Goal: Check status

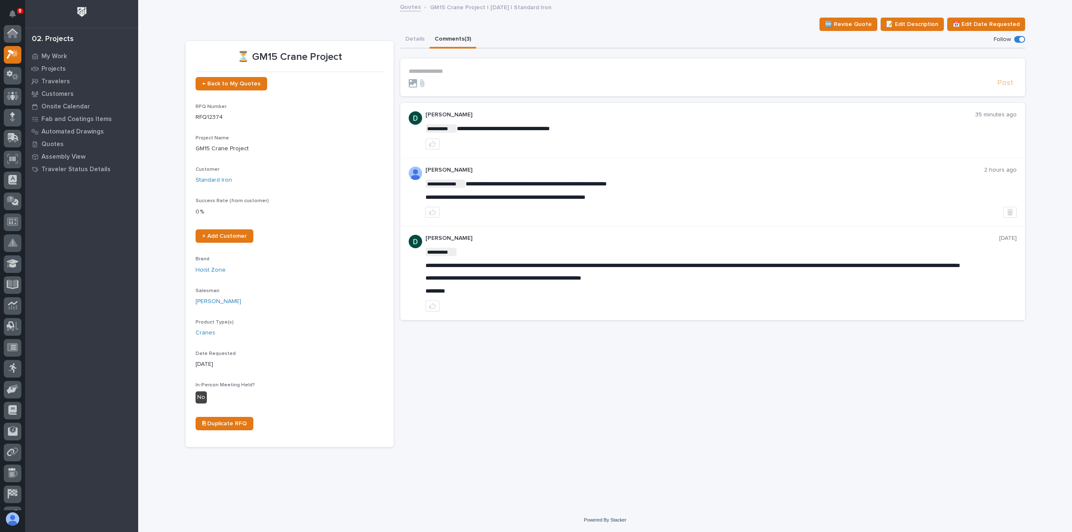
scroll to position [21, 0]
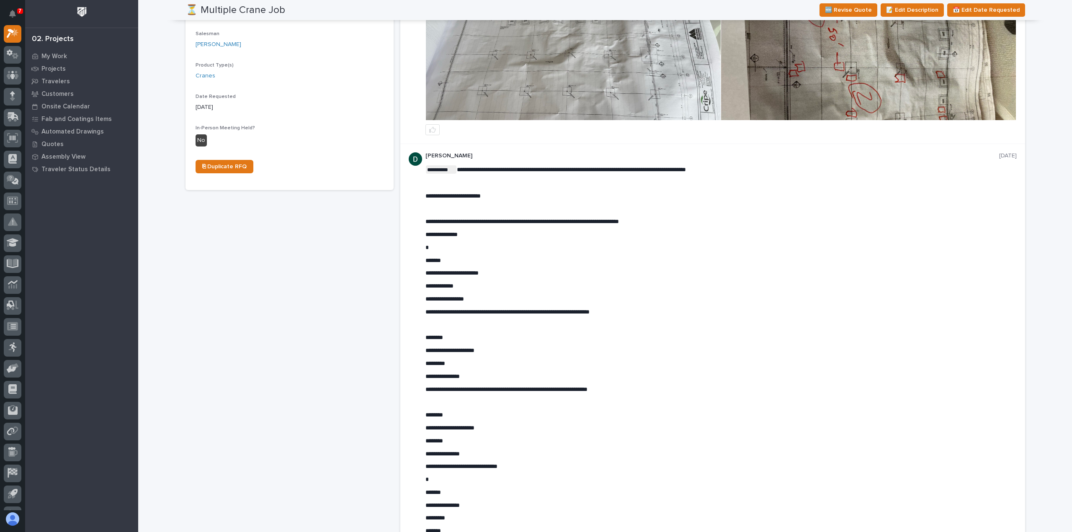
scroll to position [335, 0]
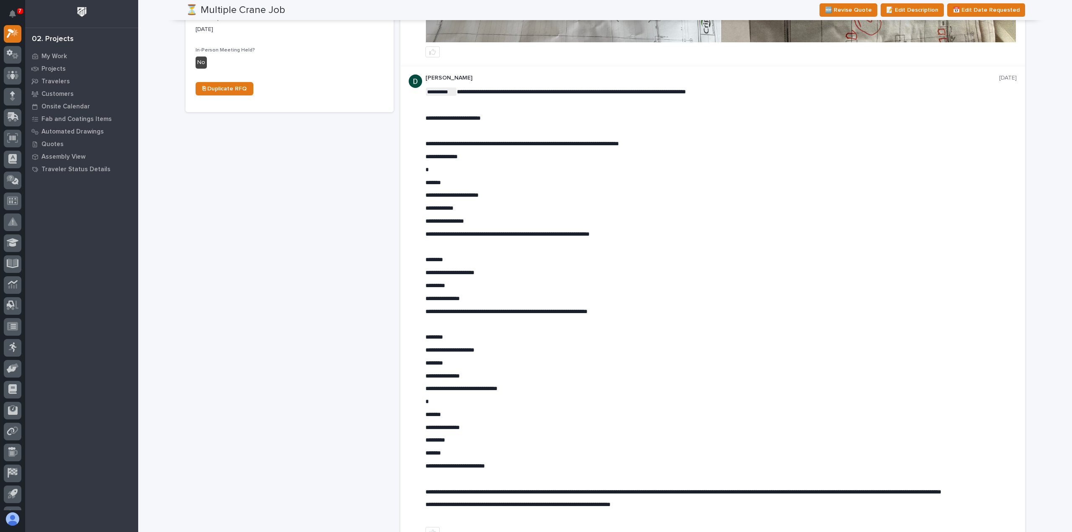
drag, startPoint x: 456, startPoint y: 296, endPoint x: 426, endPoint y: 300, distance: 30.3
drag, startPoint x: 421, startPoint y: 296, endPoint x: 436, endPoint y: 296, distance: 15.1
click at [436, 296] on div "**********" at bounding box center [712, 306] width 625 height 481
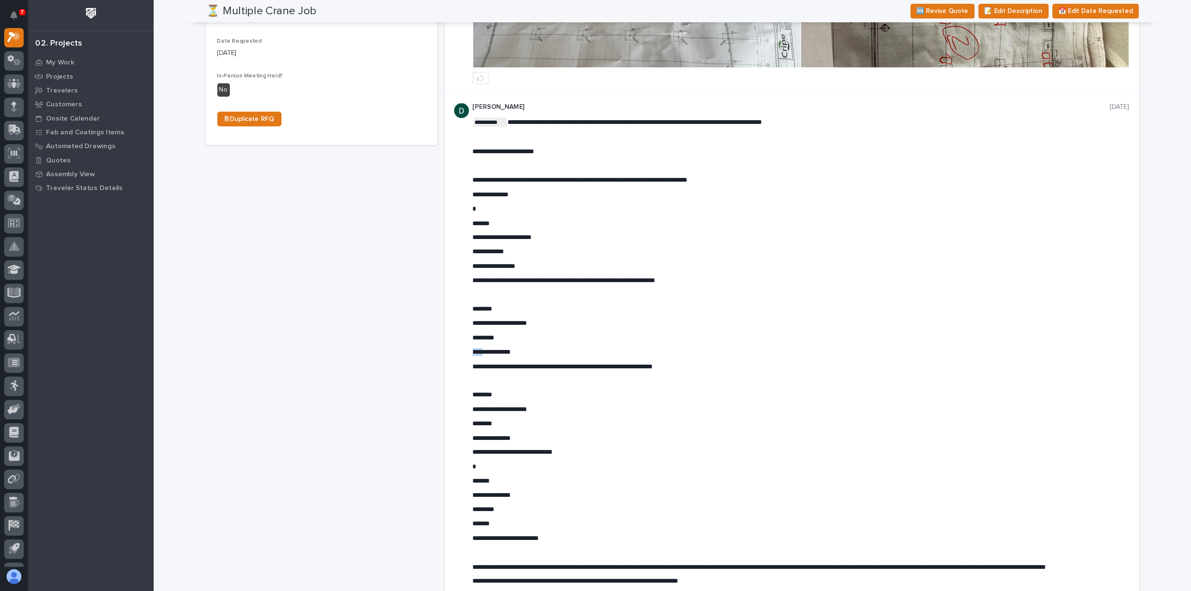
scroll to position [209, 0]
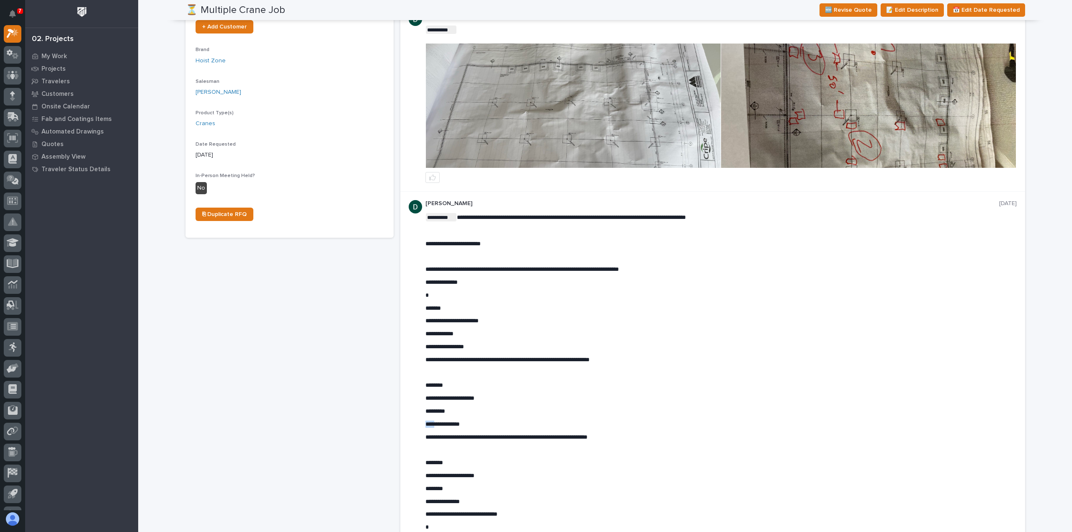
click at [511, 140] on img at bounding box center [573, 106] width 295 height 124
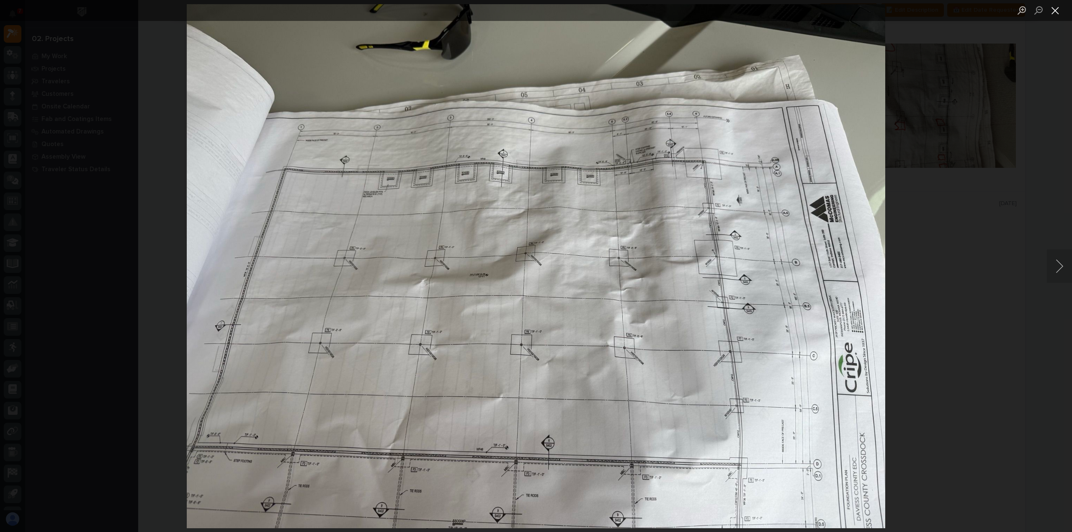
click at [1060, 8] on button "Close lightbox" at bounding box center [1055, 10] width 17 height 15
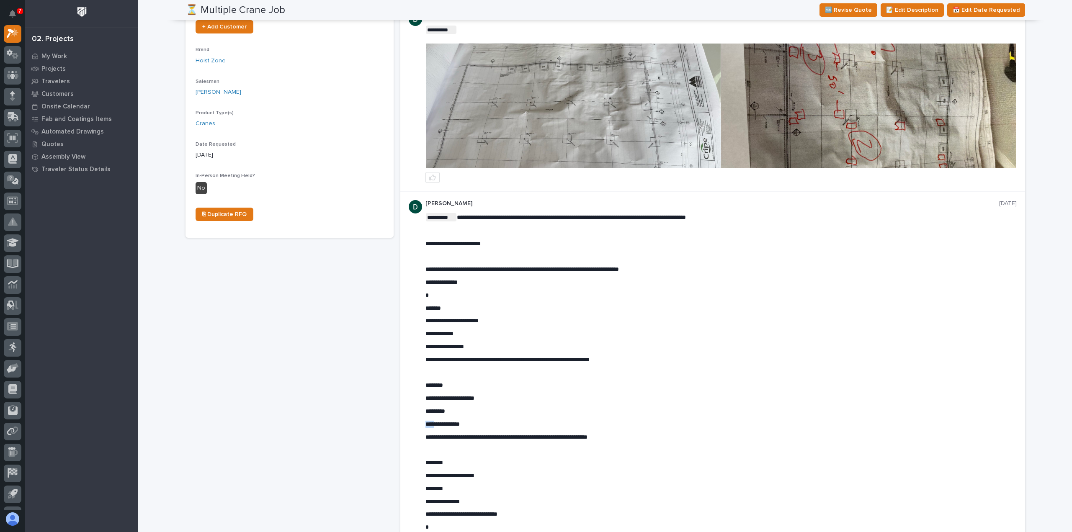
click at [844, 127] on img at bounding box center [868, 106] width 295 height 124
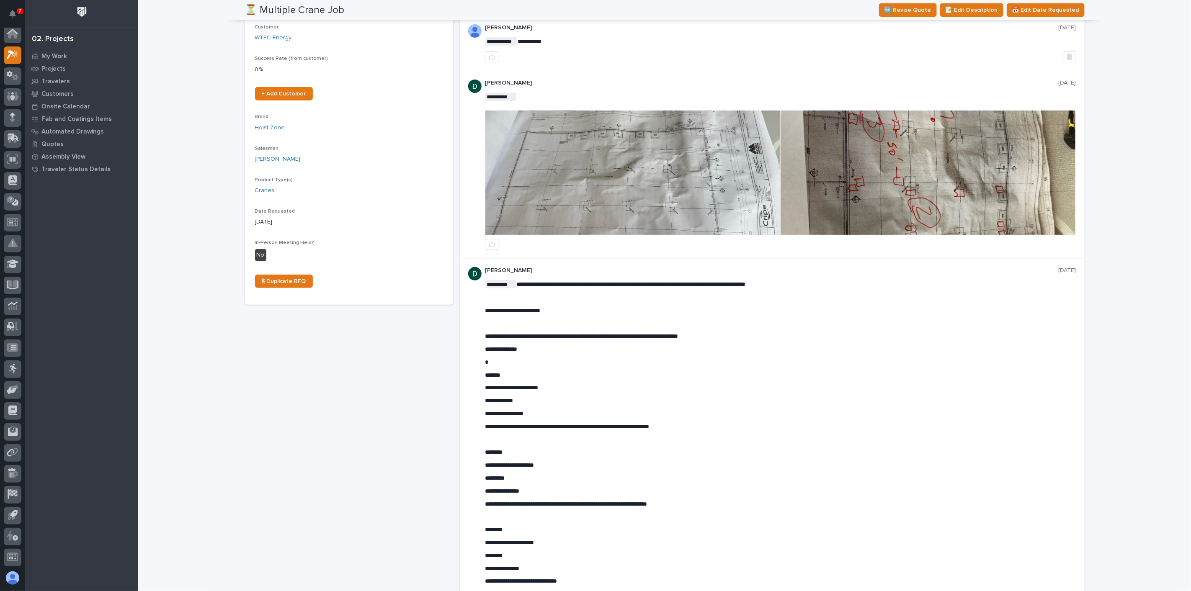
scroll to position [163, 0]
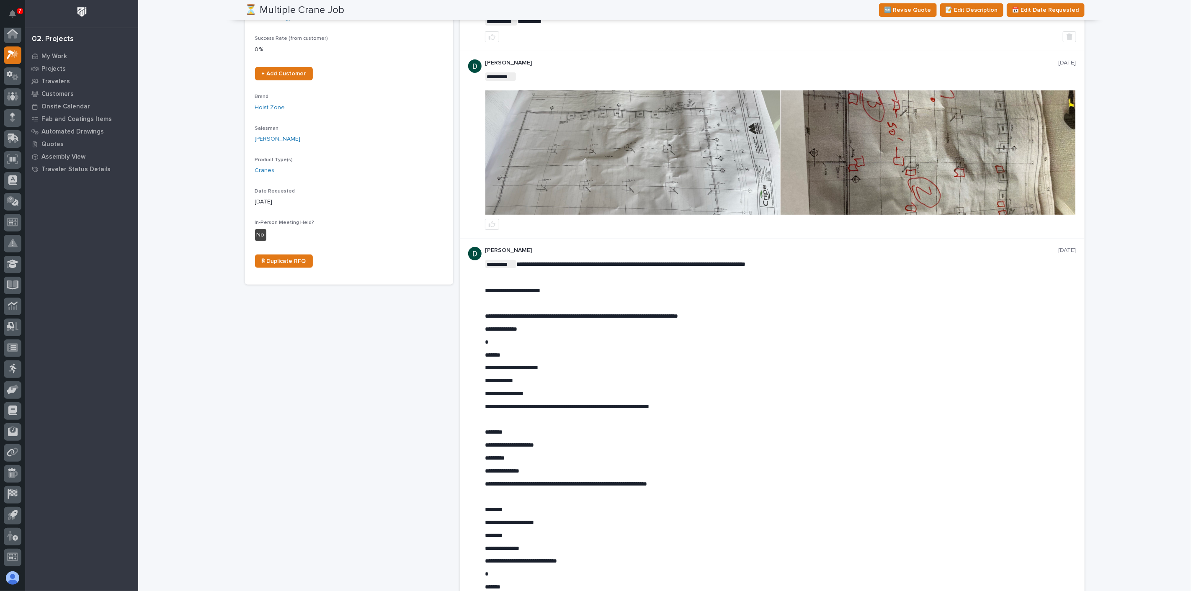
drag, startPoint x: 813, startPoint y: 138, endPoint x: 904, endPoint y: 153, distance: 91.7
click at [904, 153] on img at bounding box center [928, 152] width 295 height 124
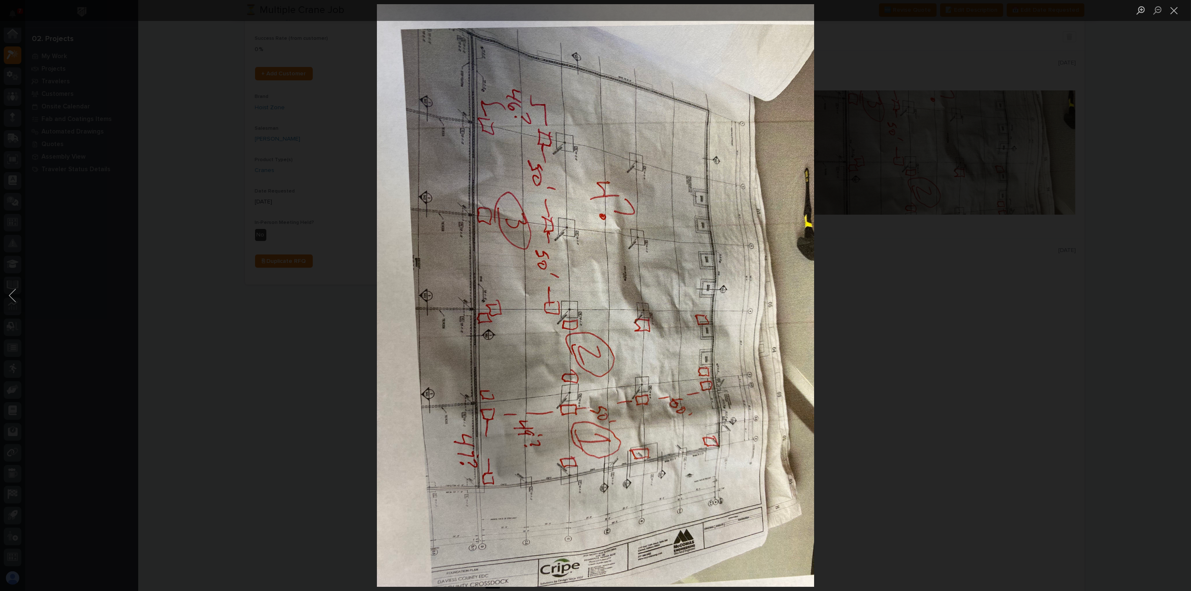
click at [497, 252] on img "Lightbox" at bounding box center [595, 296] width 437 height 584
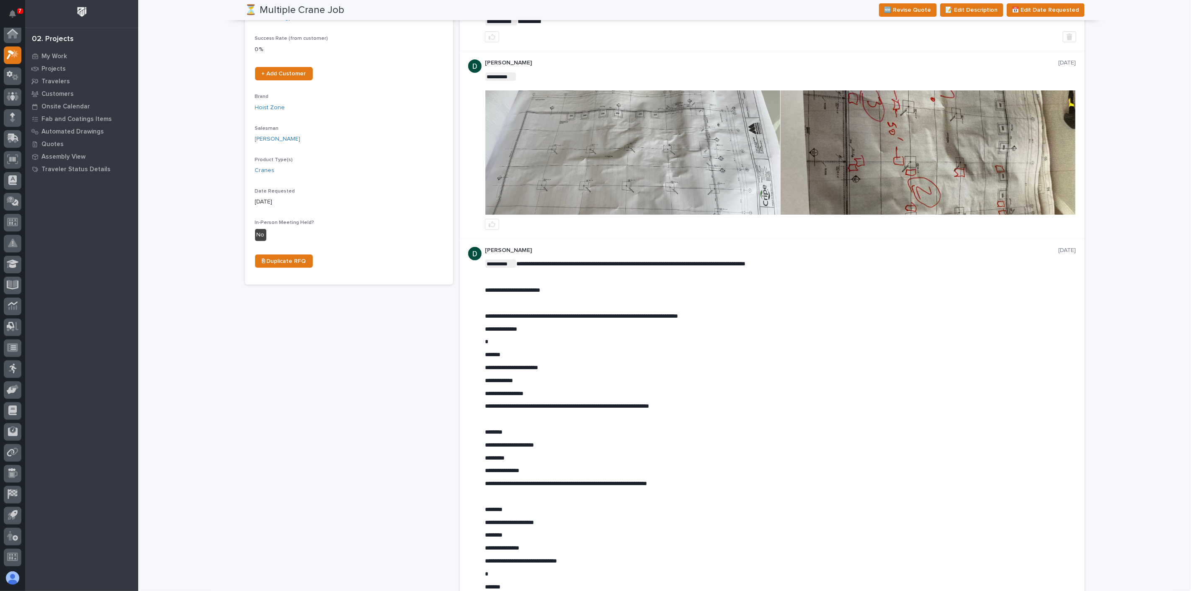
scroll to position [218, 0]
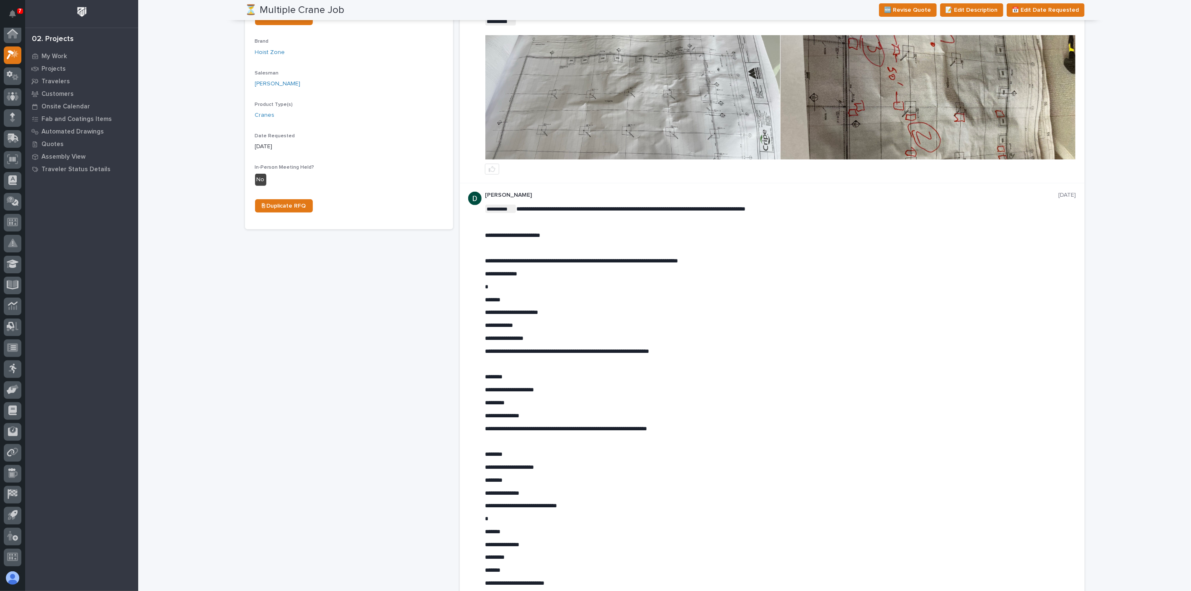
click at [918, 139] on img at bounding box center [928, 97] width 295 height 124
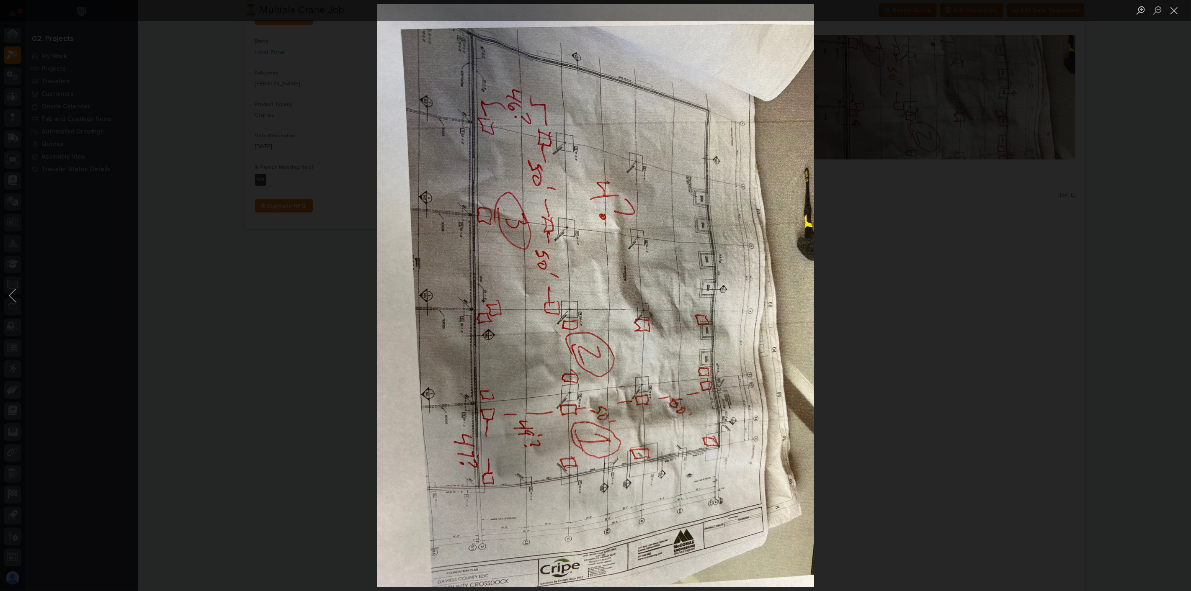
click at [895, 225] on div "Lightbox" at bounding box center [595, 295] width 1191 height 591
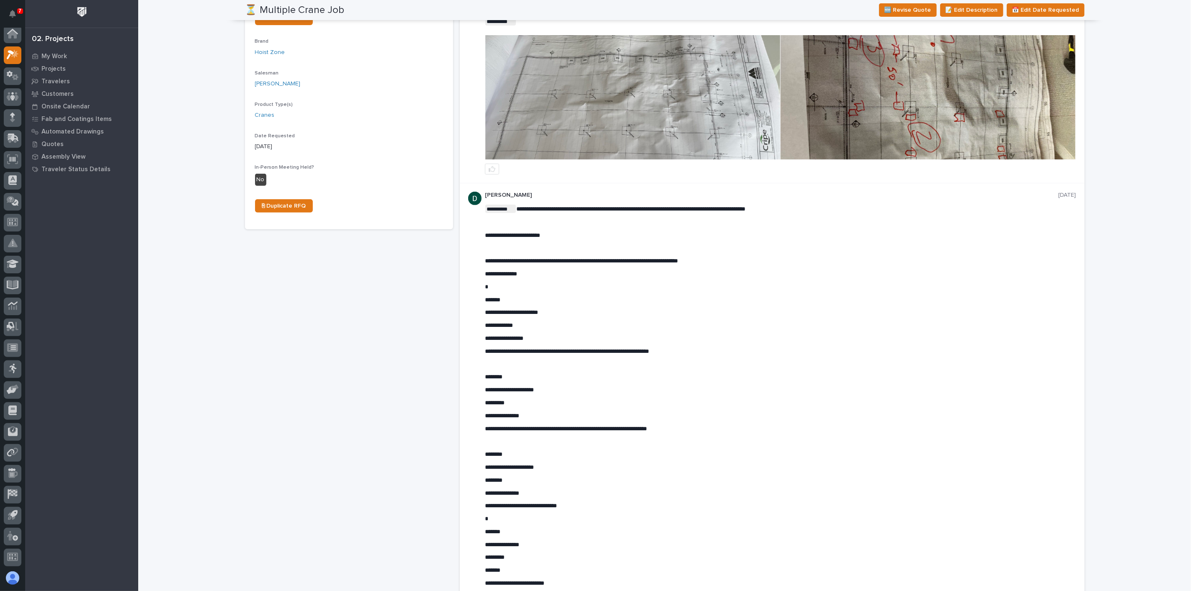
click at [871, 123] on img at bounding box center [928, 97] width 295 height 124
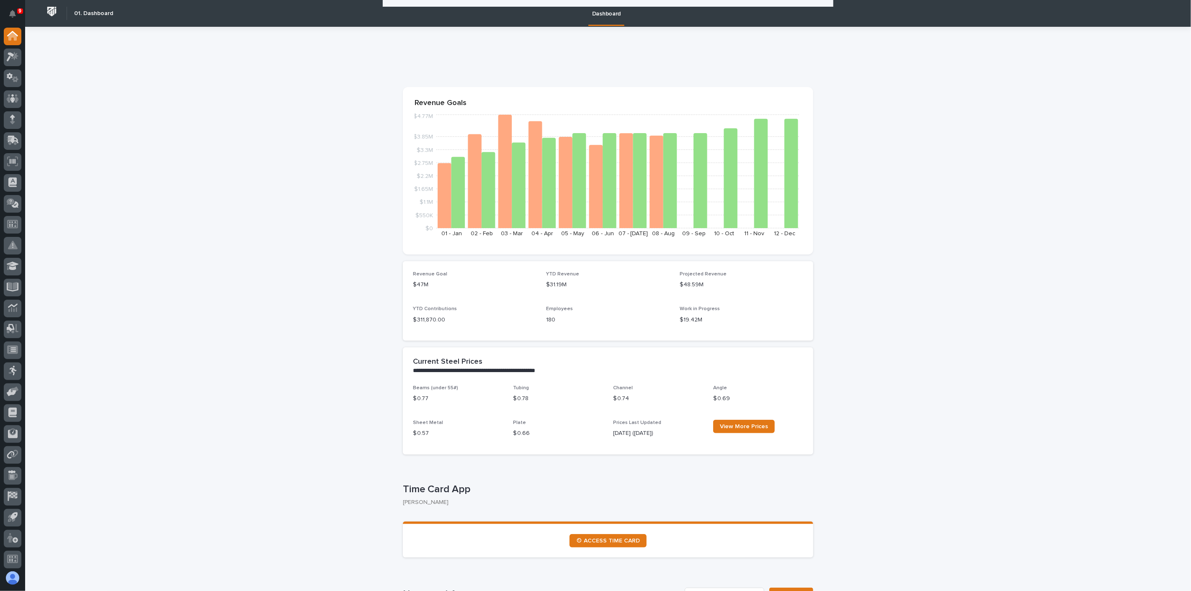
scroll to position [1384, 0]
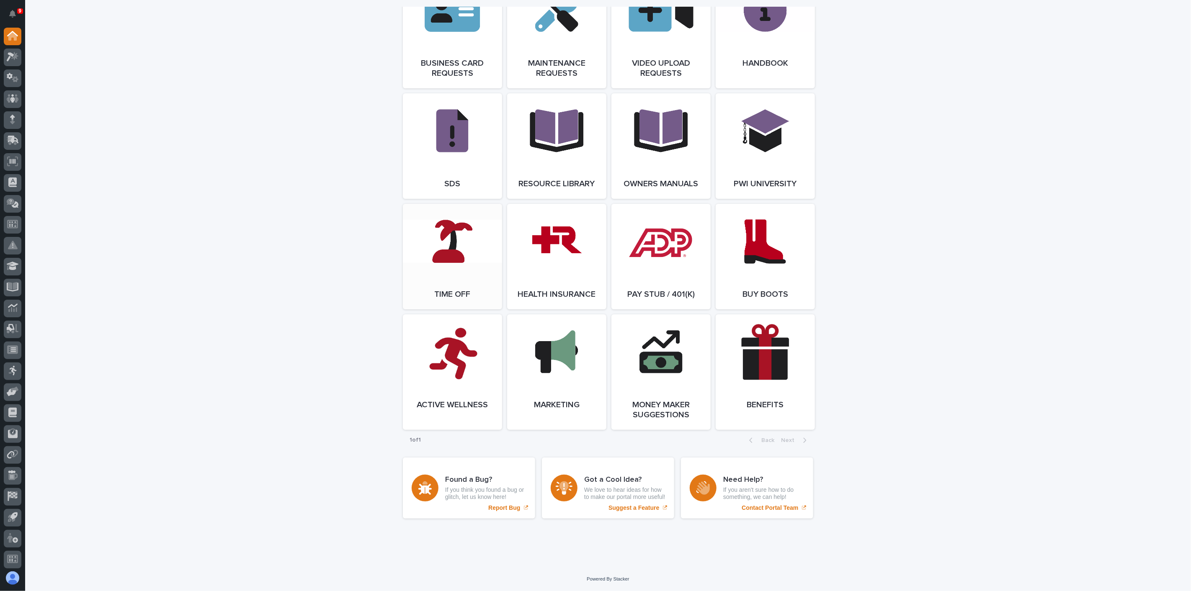
click at [473, 274] on link "Open Link" at bounding box center [452, 257] width 99 height 106
click at [645, 241] on link "Open Link" at bounding box center [661, 257] width 99 height 106
click at [461, 234] on link "Open Link" at bounding box center [452, 257] width 99 height 106
click at [657, 254] on span "Open Link" at bounding box center [661, 257] width 27 height 6
click at [646, 261] on link "Open Link" at bounding box center [661, 257] width 99 height 106
